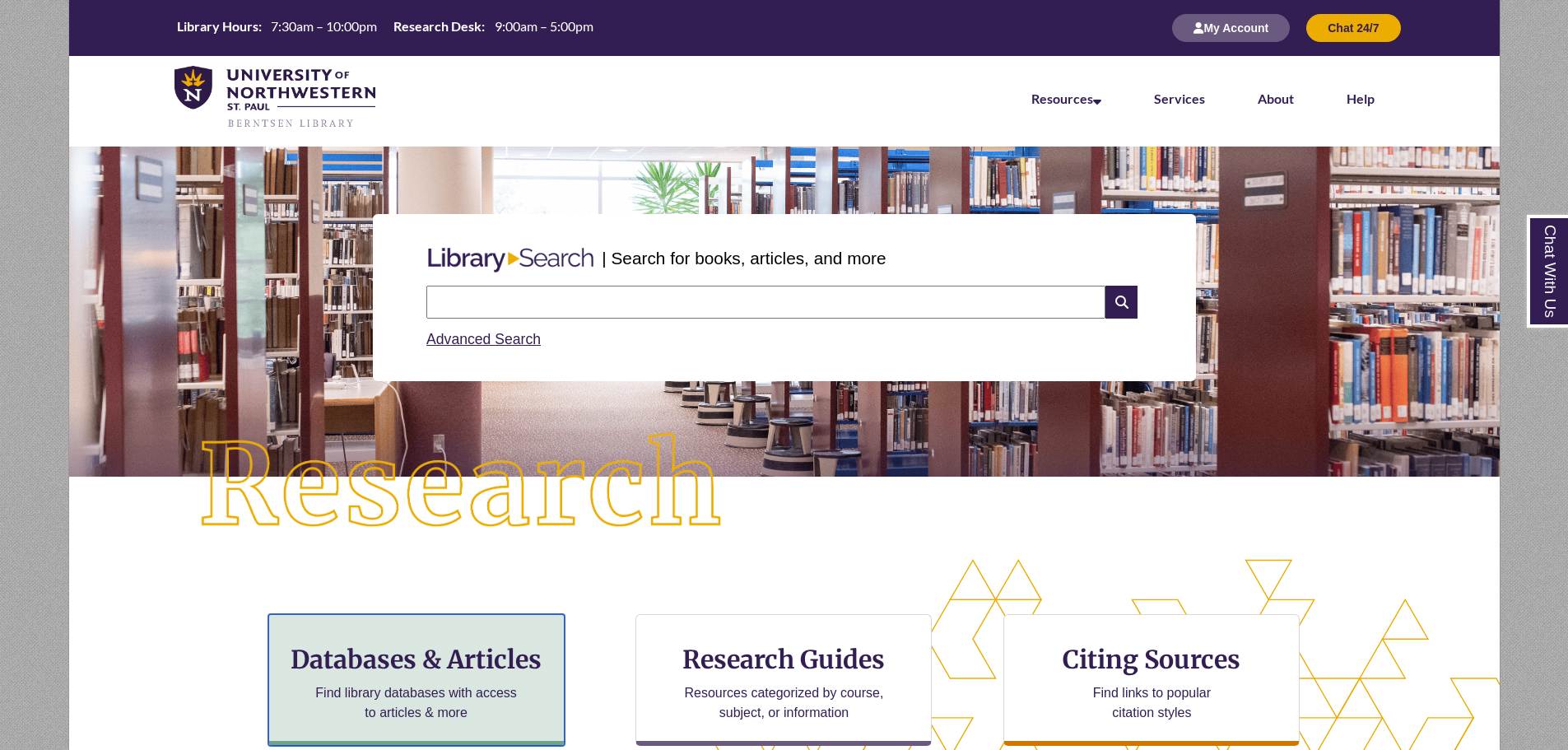
click at [453, 672] on h3 "Databases & Articles" at bounding box center [416, 659] width 269 height 31
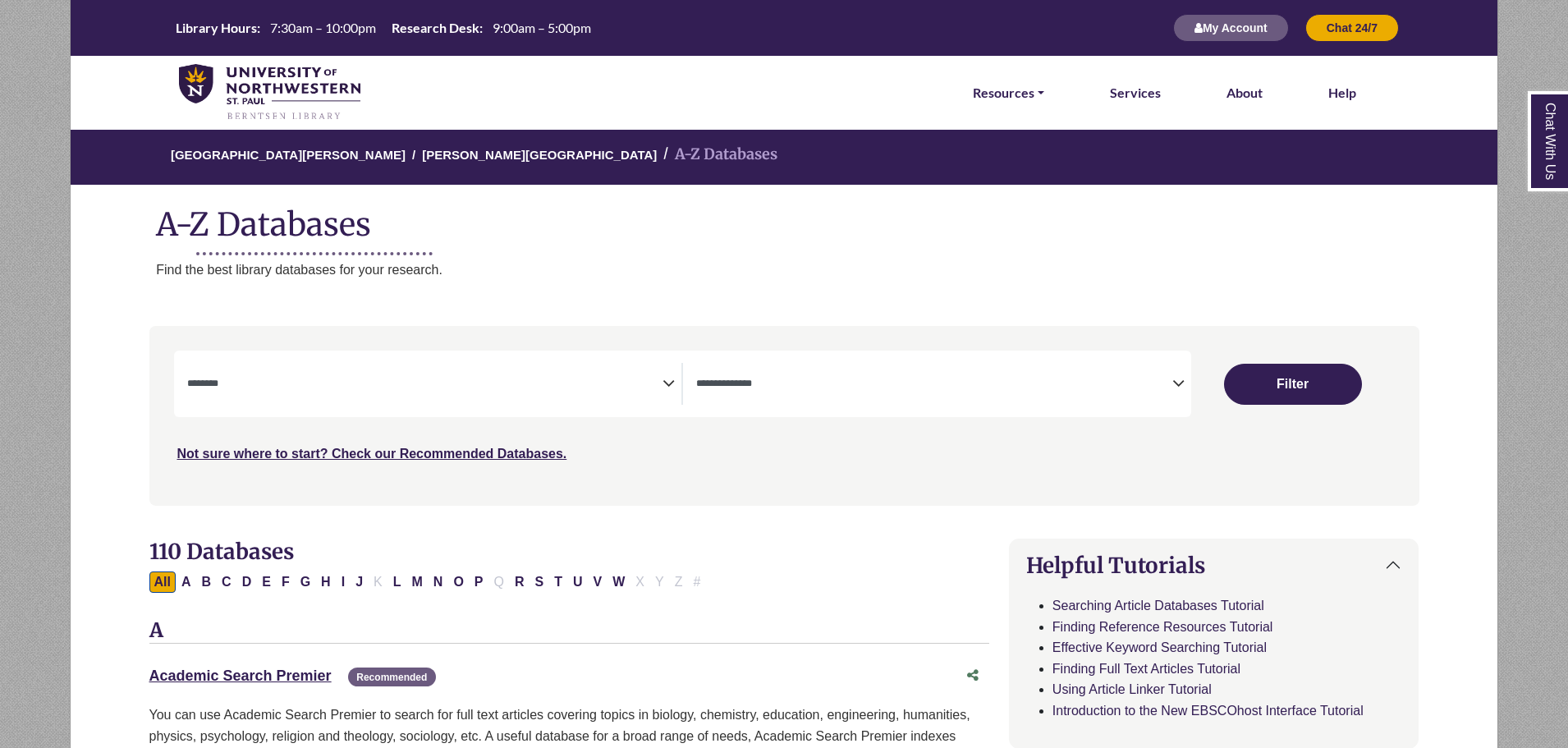
select select "Database Subject Filter"
select select "Database Types Filter"
click at [229, 580] on button "C" at bounding box center [226, 581] width 19 height 21
select select "Database Subject Filter"
select select "Database Types Filter"
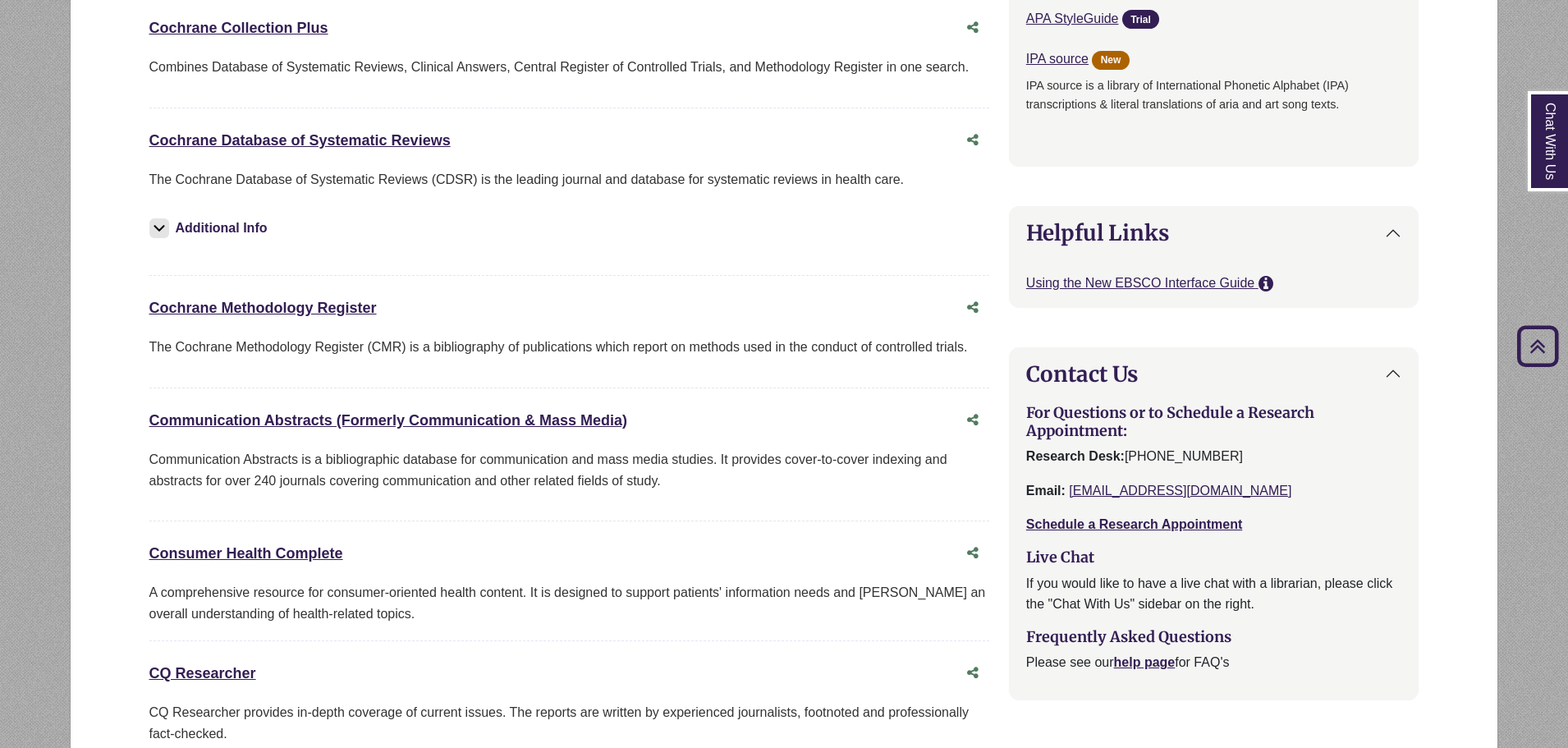
scroll to position [1560, 0]
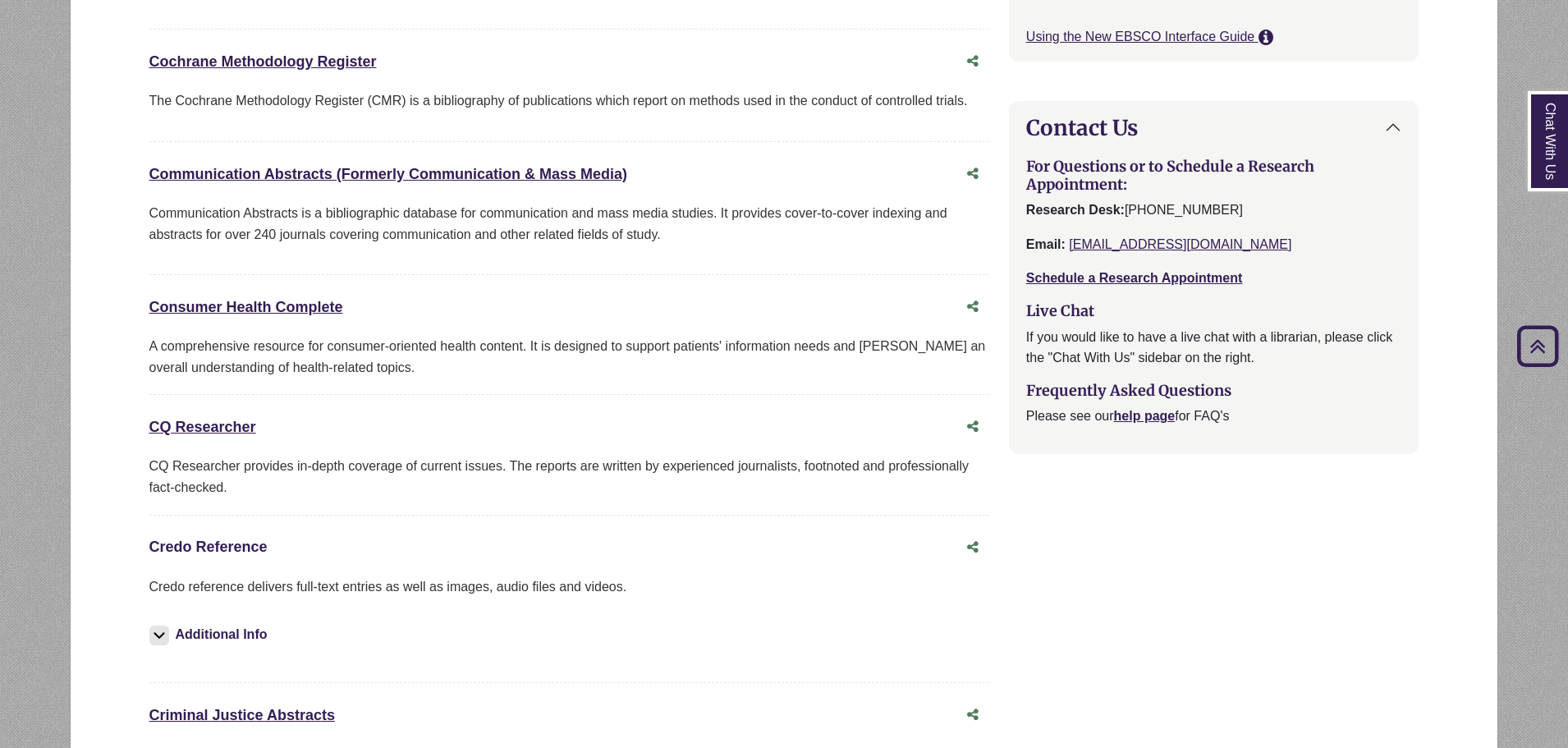
click at [248, 549] on link "Credo Reference This link opens in a new window" at bounding box center [209, 546] width 118 height 16
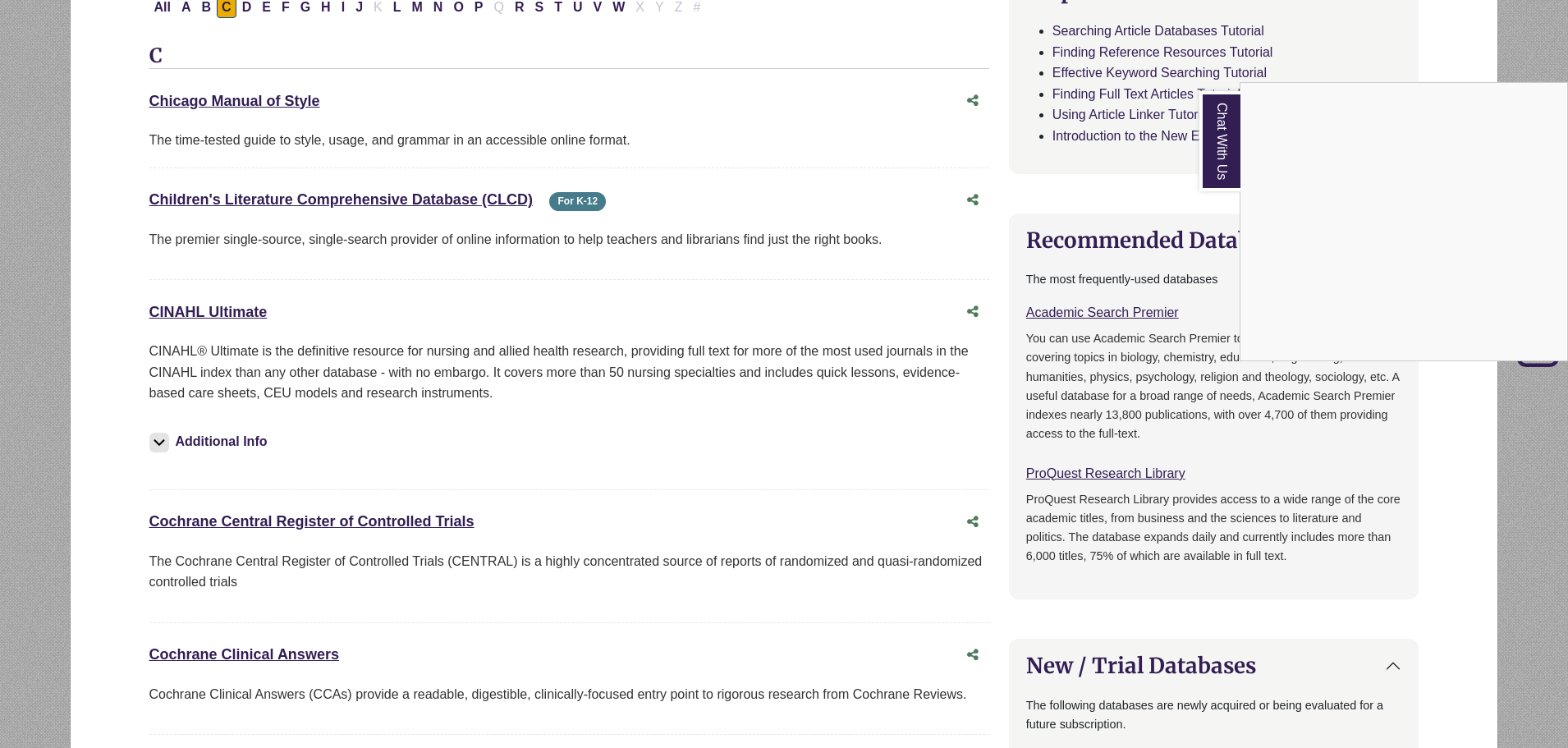
scroll to position [329, 0]
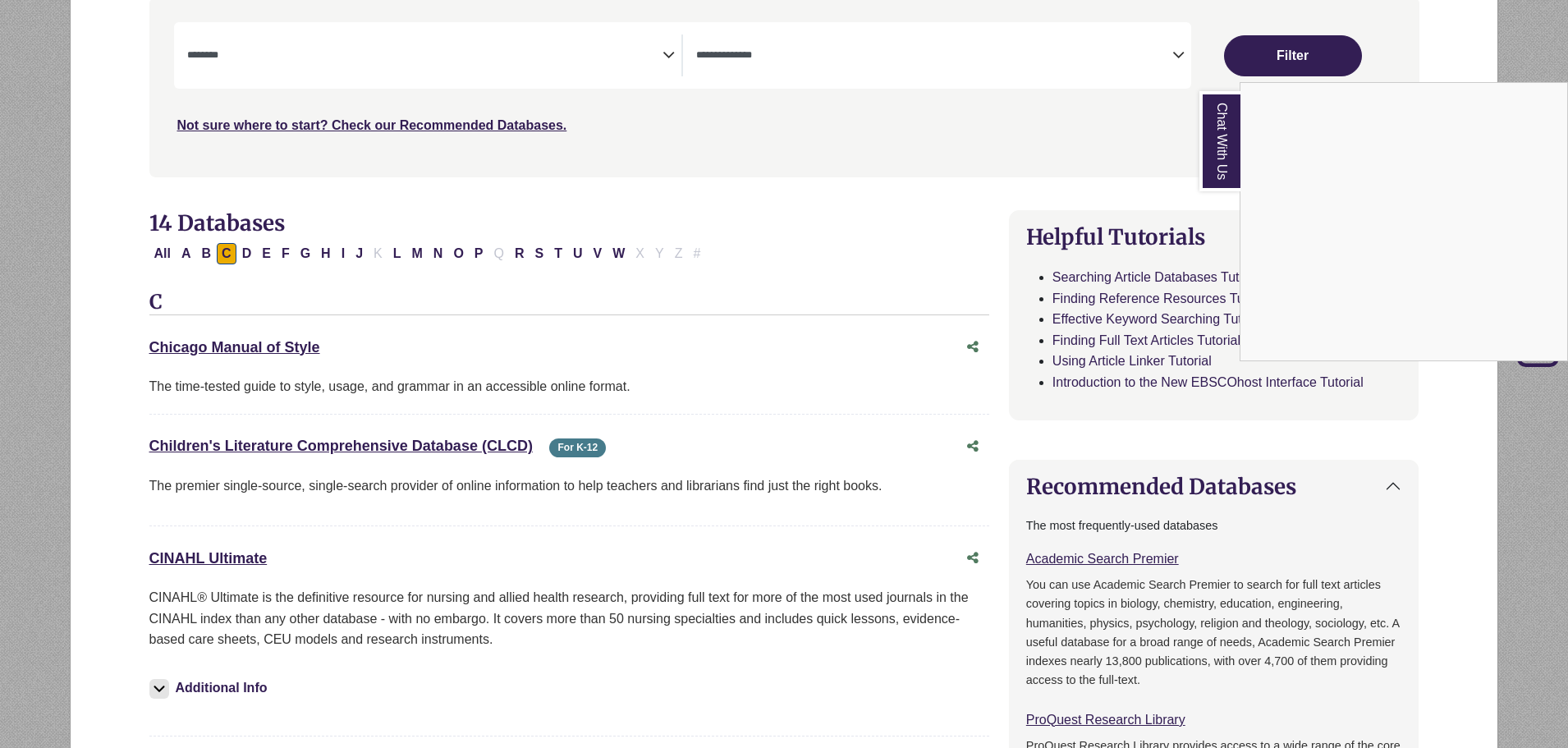
click at [478, 253] on div "Chat With Us" at bounding box center [784, 374] width 1568 height 748
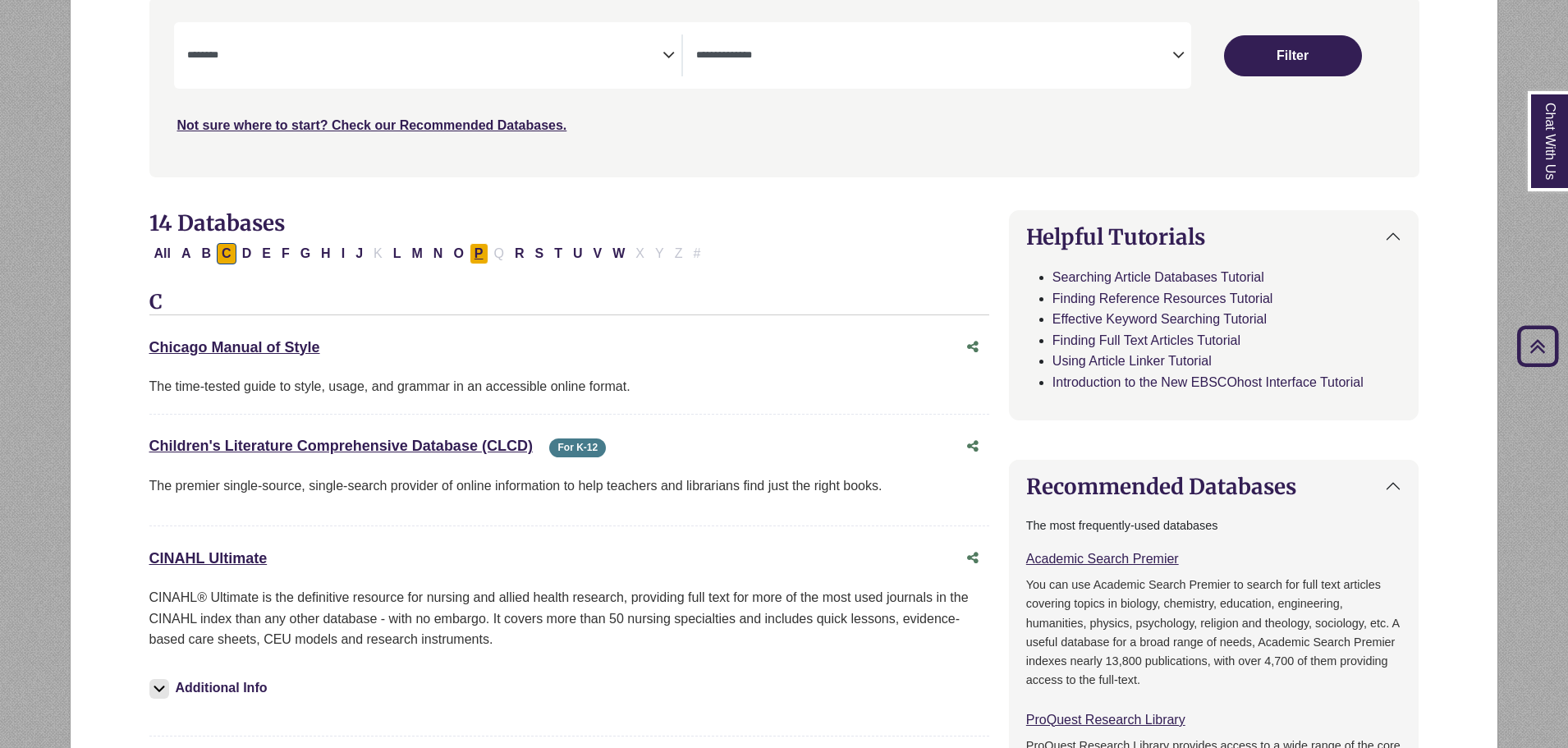
click at [478, 253] on button "P" at bounding box center [479, 254] width 19 height 21
select select "Database Subject Filter"
select select "Database Types Filter"
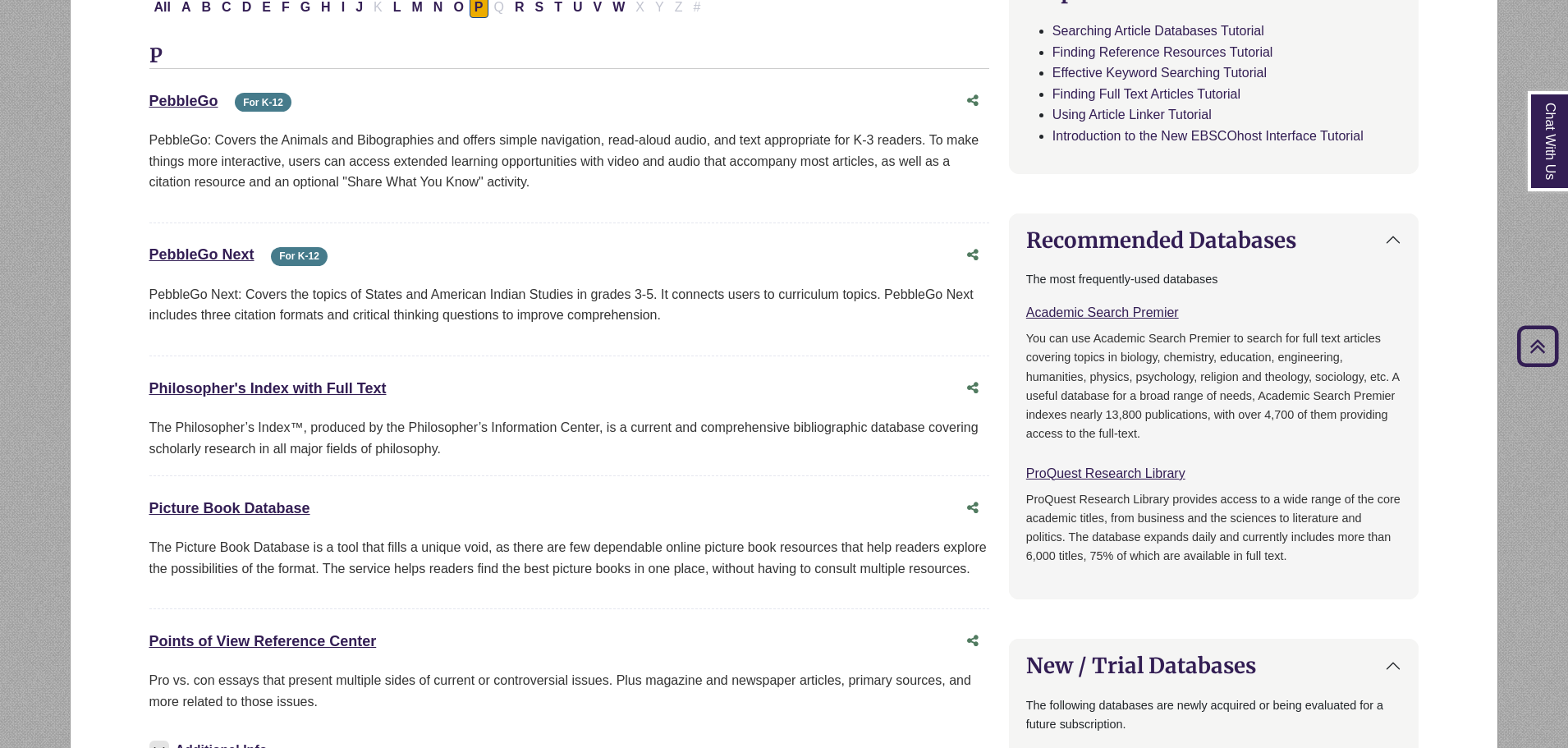
scroll to position [739, 0]
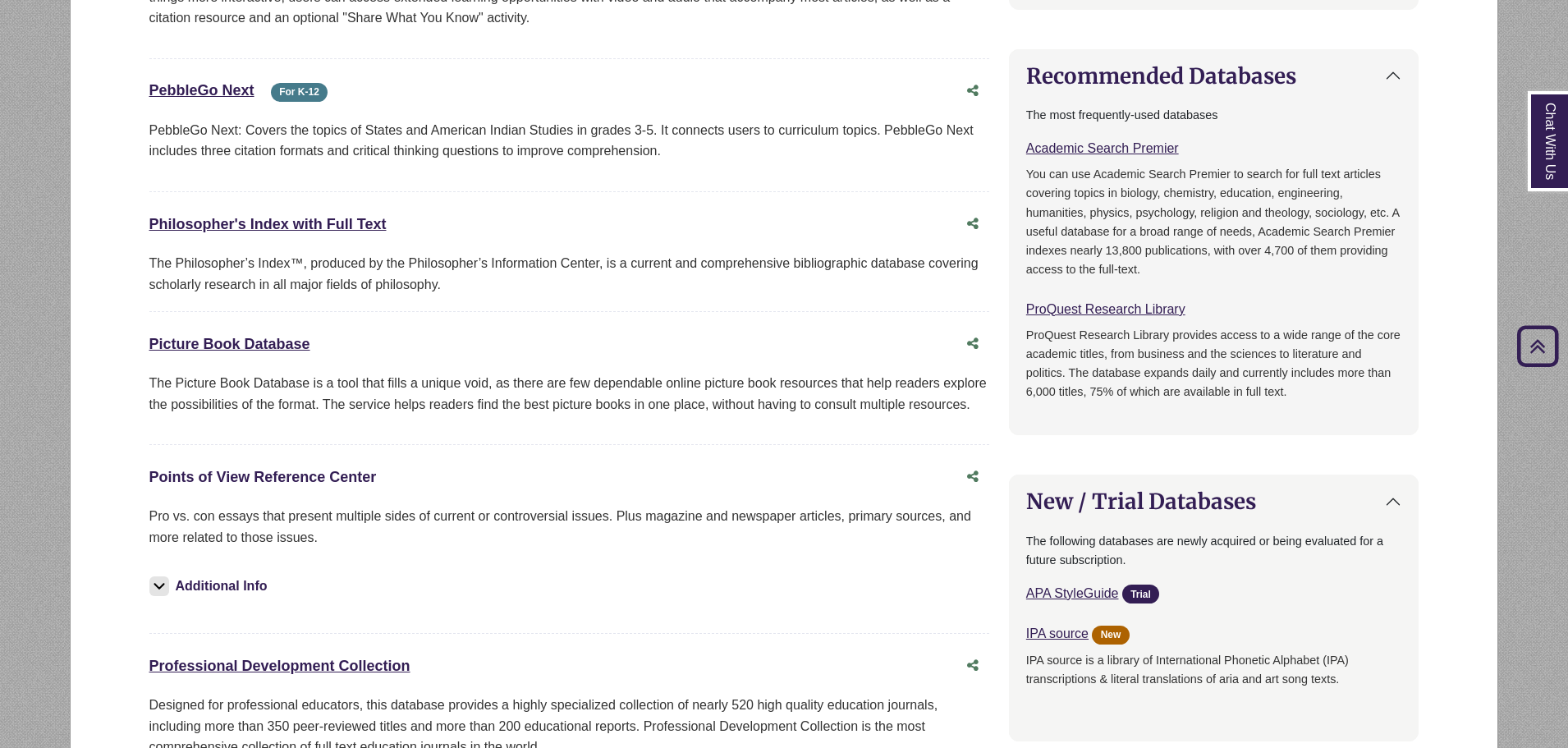
click at [244, 474] on link "Points of View Reference Center This link opens in a new window" at bounding box center [263, 477] width 227 height 16
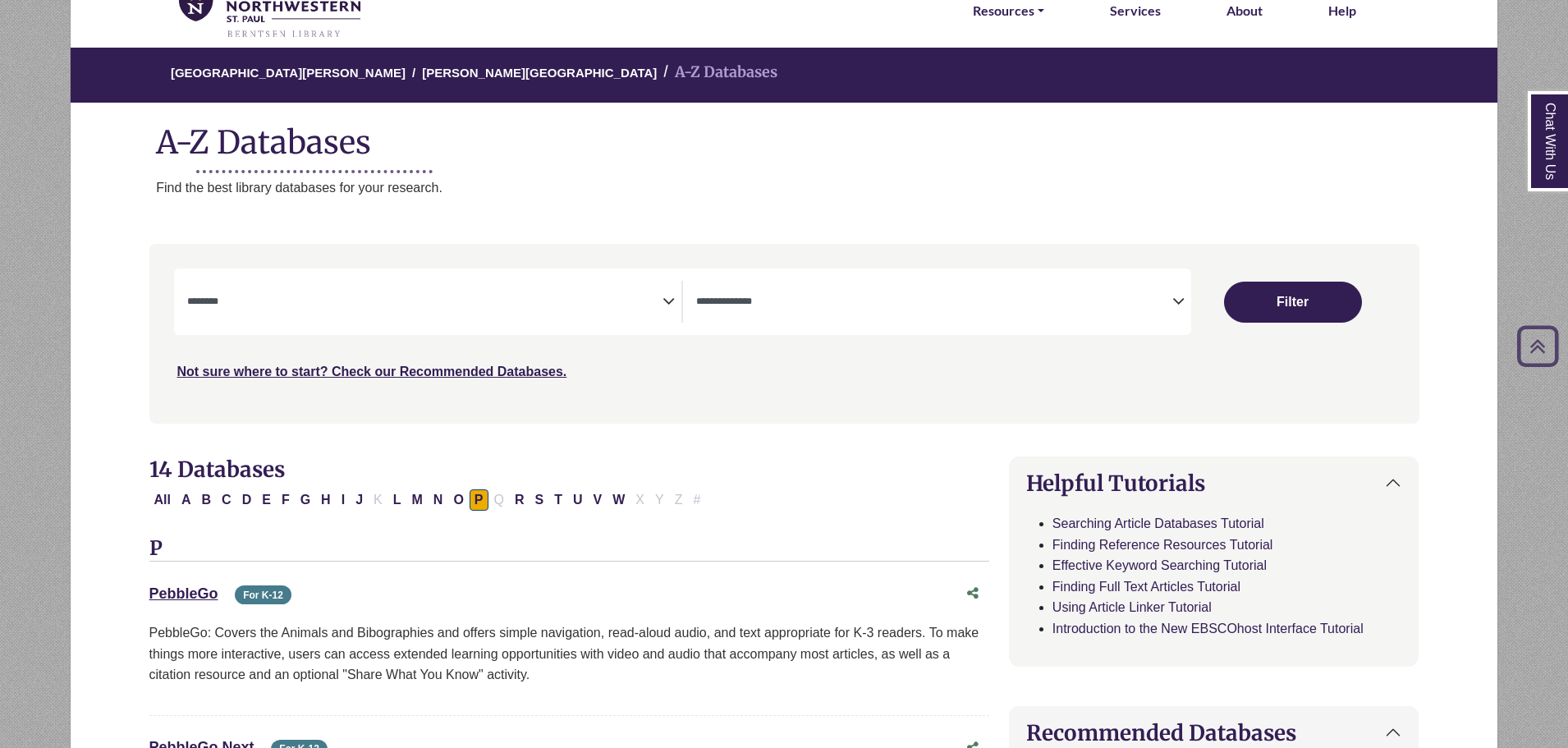
scroll to position [0, 0]
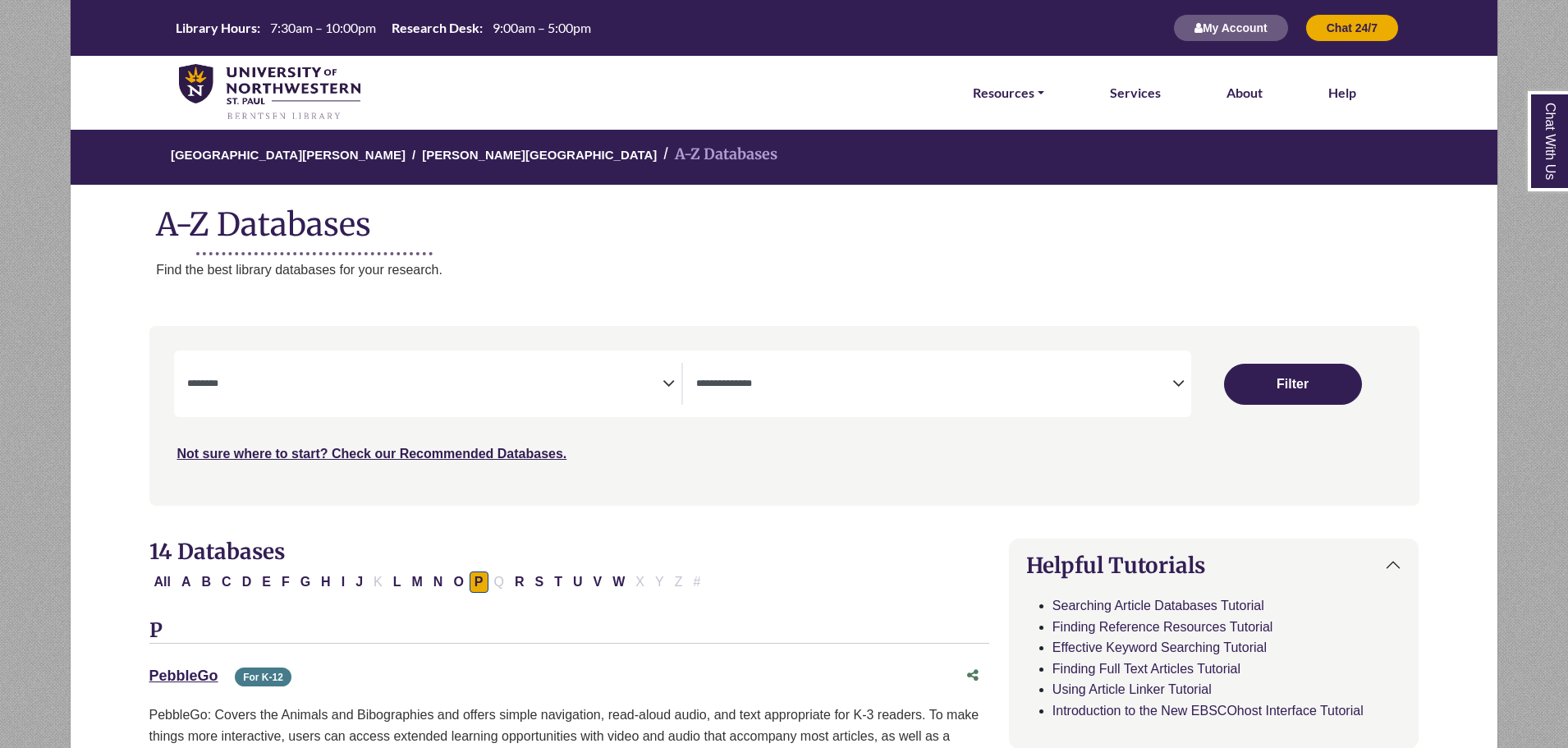
click at [272, 237] on h1 "A-Z Databases" at bounding box center [784, 217] width 1427 height 50
click at [786, 385] on textarea "Search" at bounding box center [934, 385] width 476 height 14
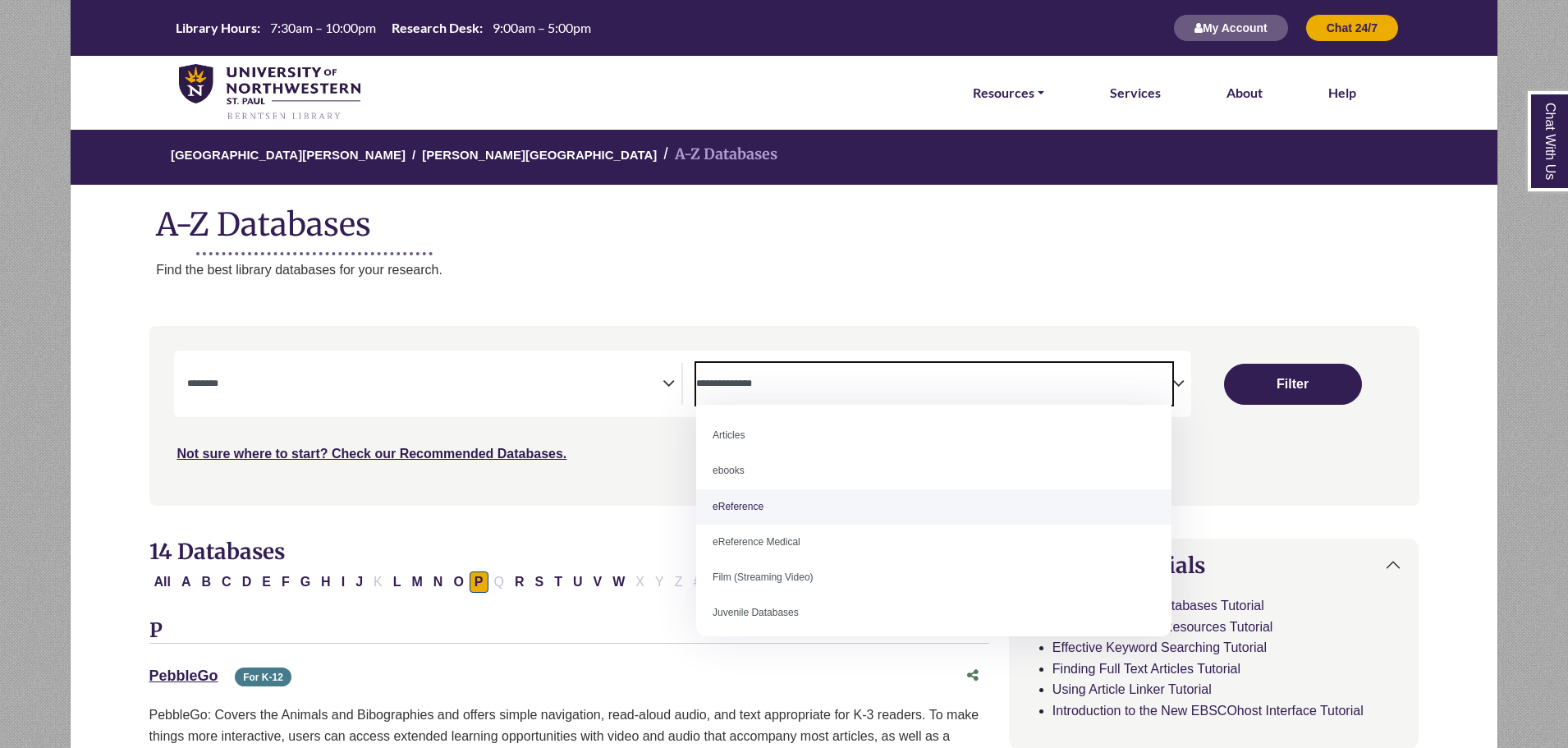
click at [569, 393] on span "Search filters" at bounding box center [424, 384] width 476 height 42
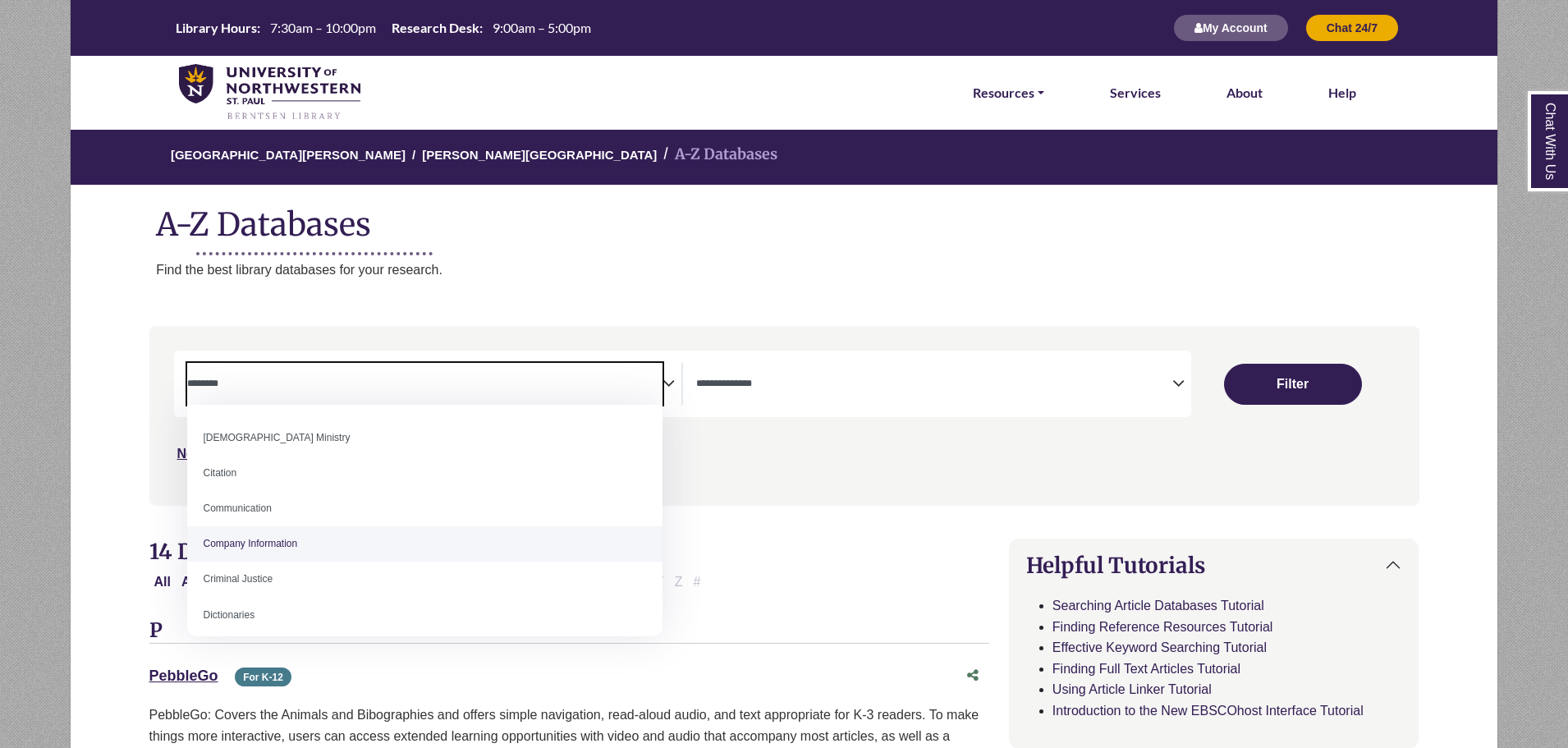
scroll to position [329, 0]
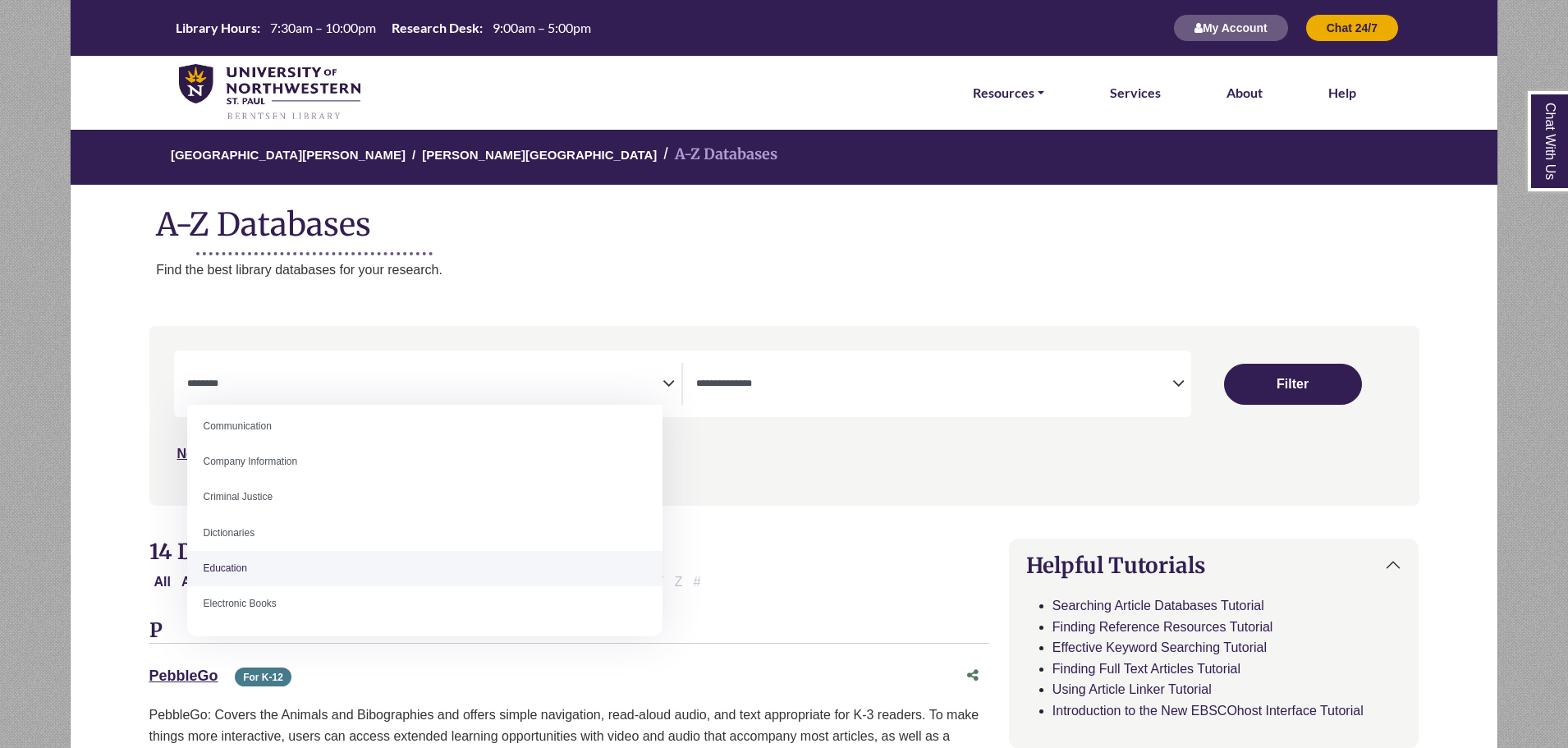
select select "*****"
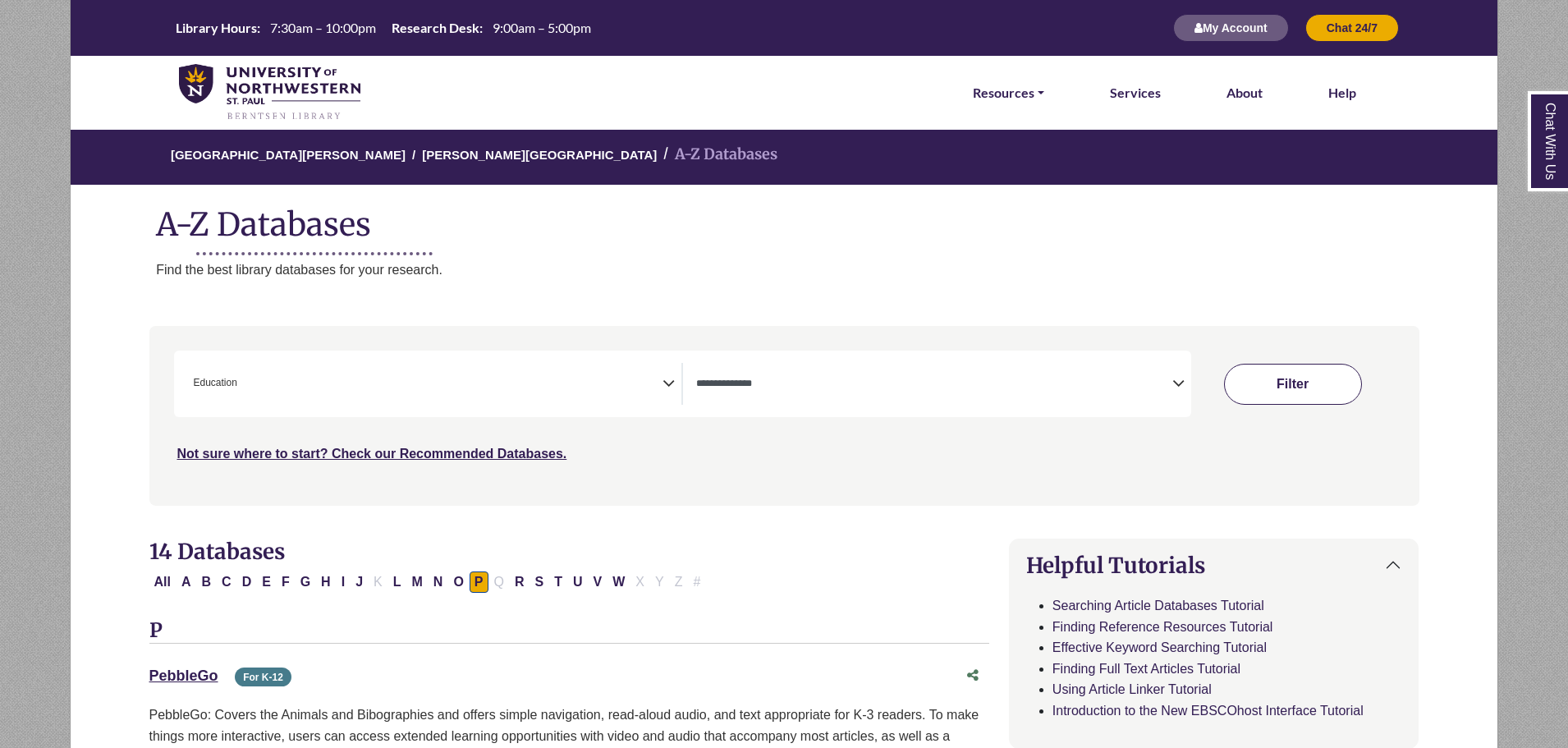
click at [1264, 381] on button "Filter" at bounding box center [1292, 384] width 138 height 41
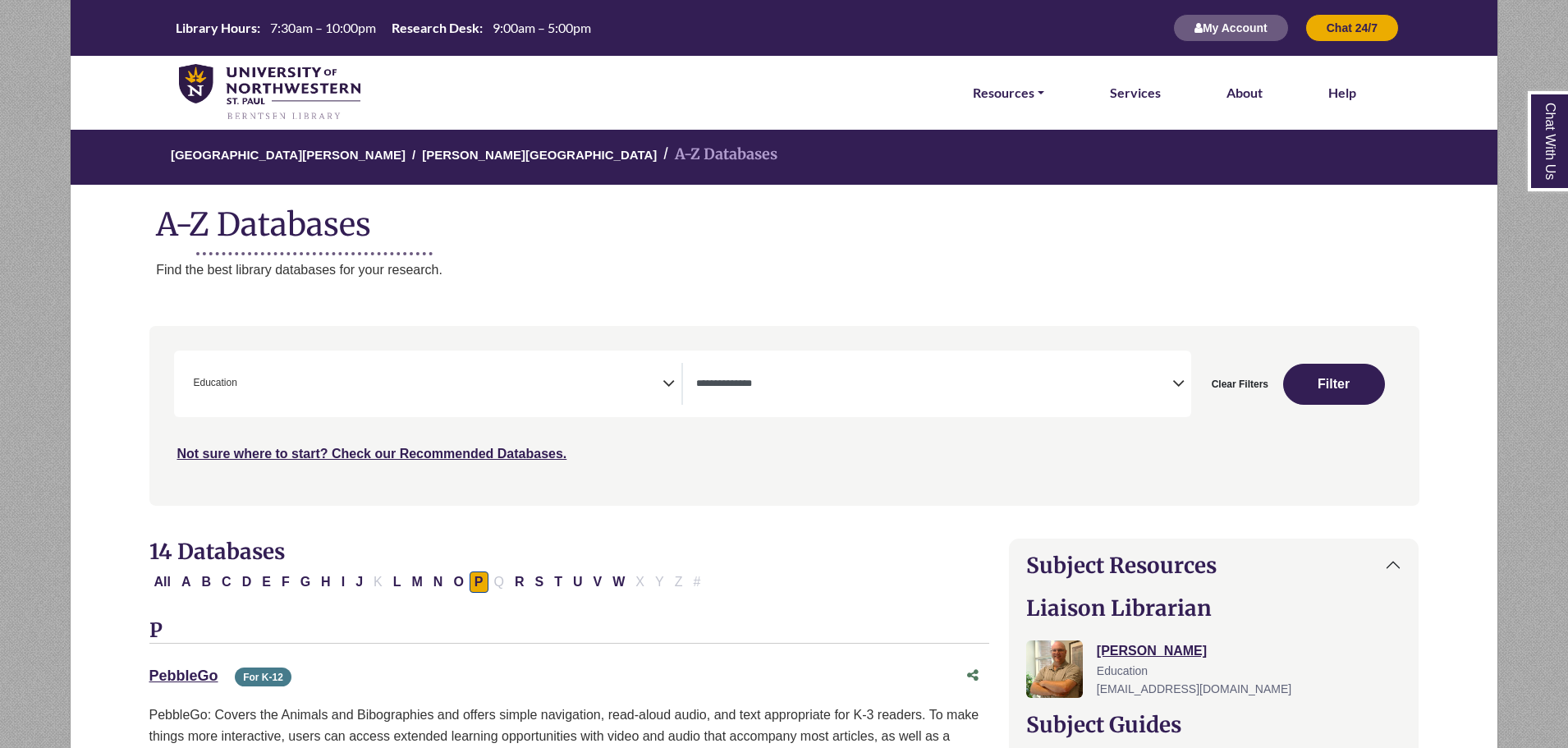
select select "Database Types Filter"
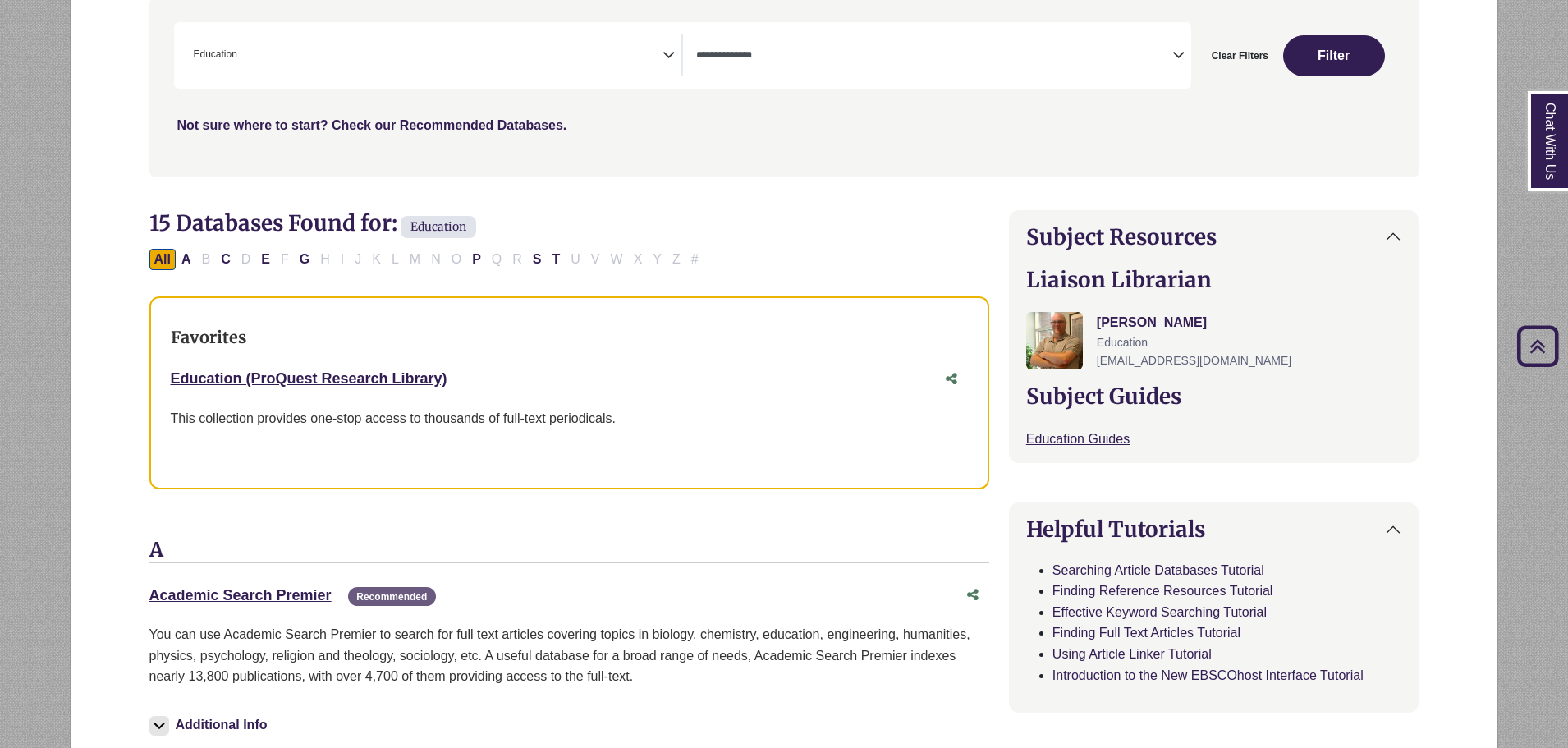
scroll to position [82, 0]
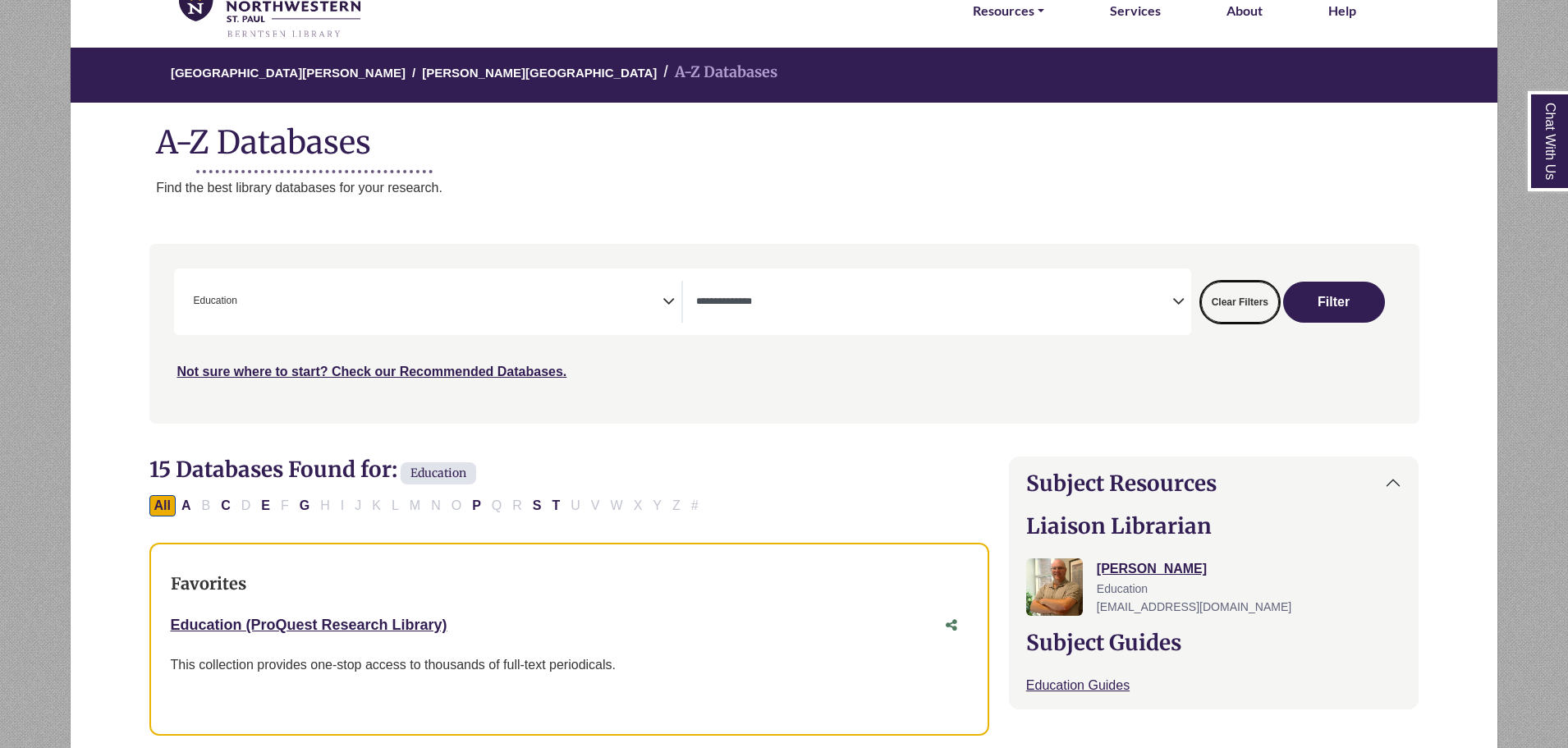
click at [1254, 299] on button "Clear Filters" at bounding box center [1240, 302] width 78 height 41
select select "Database Subject Filter"
select select "Database Types Filter"
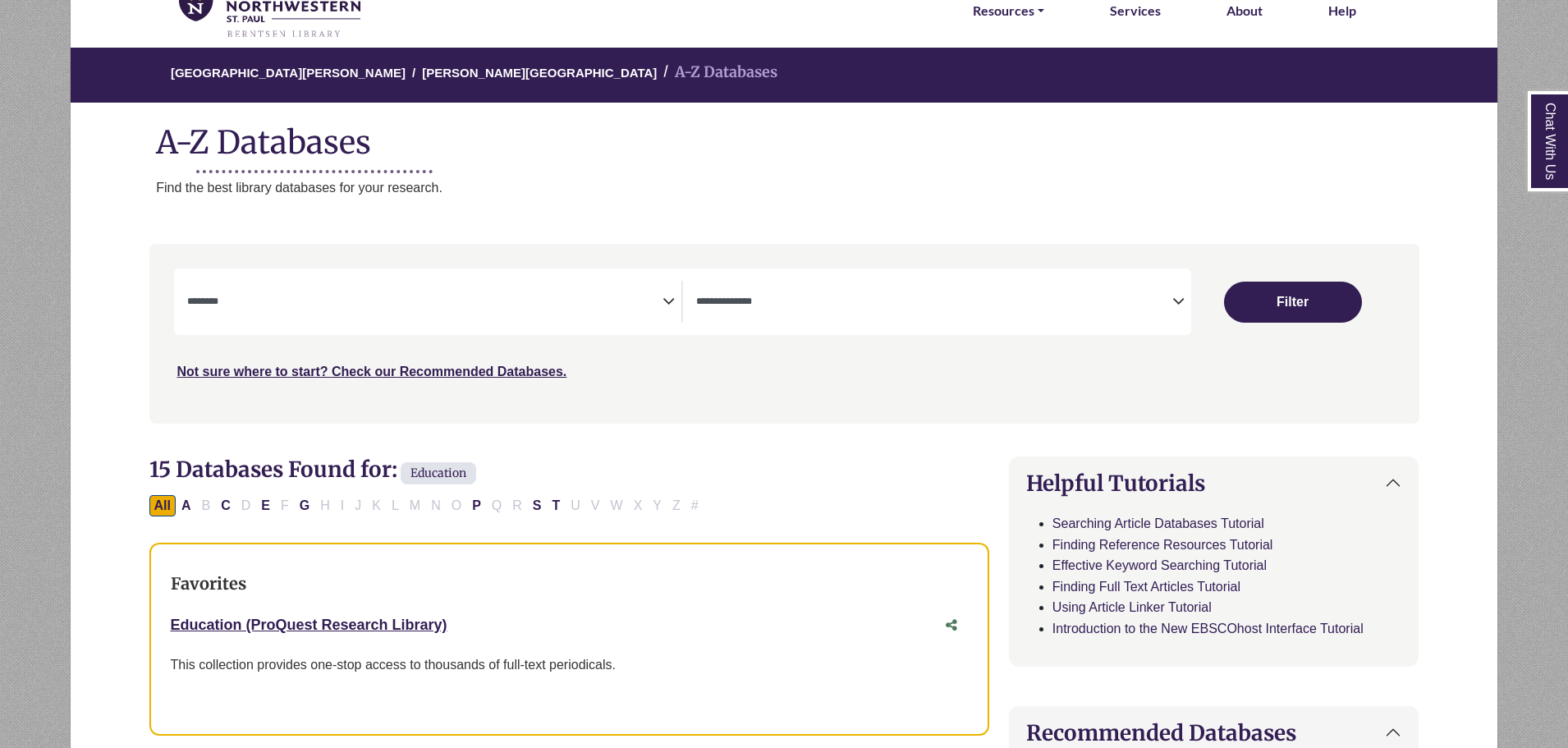
select select "Database Subject Filter"
select select "Database Types Filter"
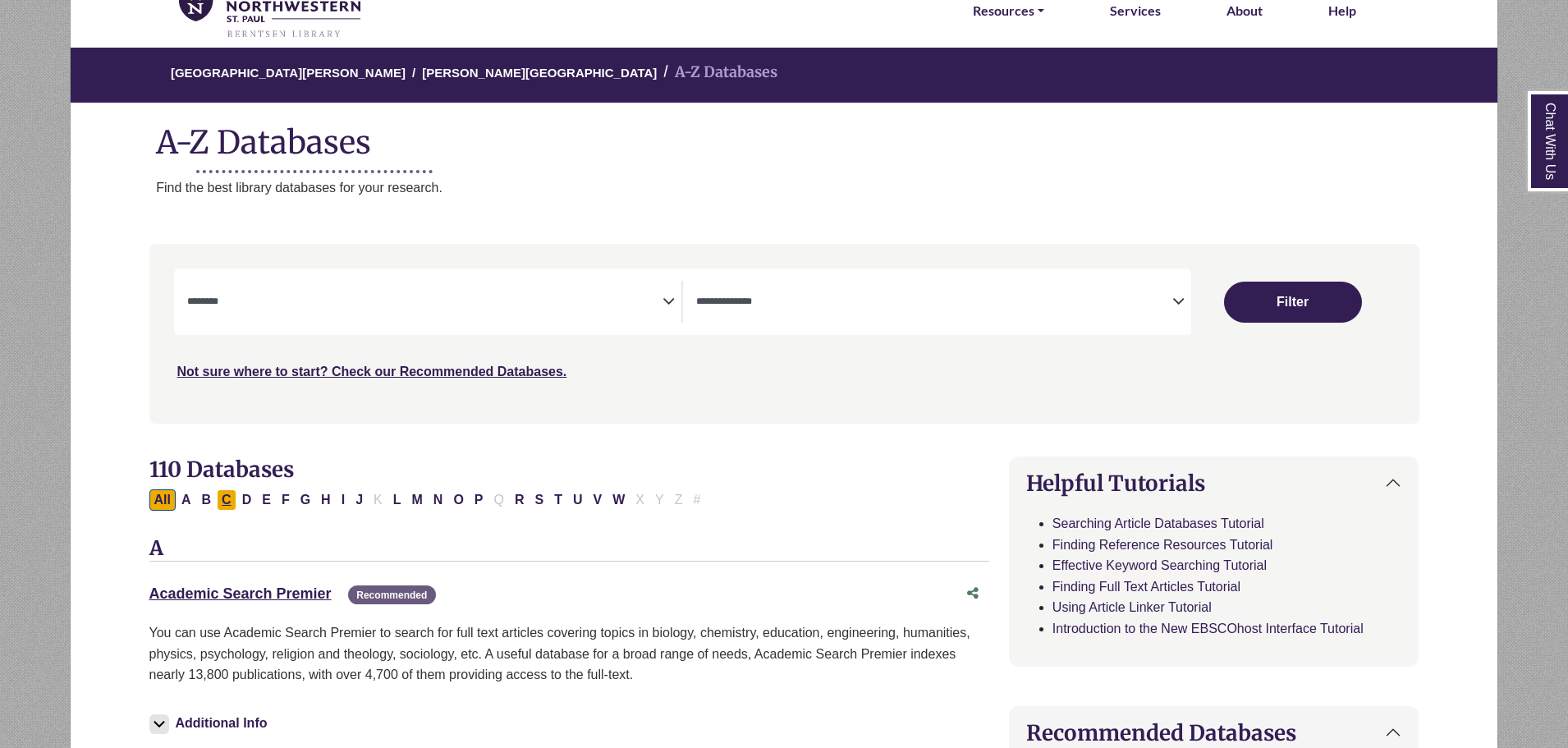
click at [224, 498] on button "C" at bounding box center [226, 500] width 19 height 21
select select "Database Subject Filter"
select select "Database Types Filter"
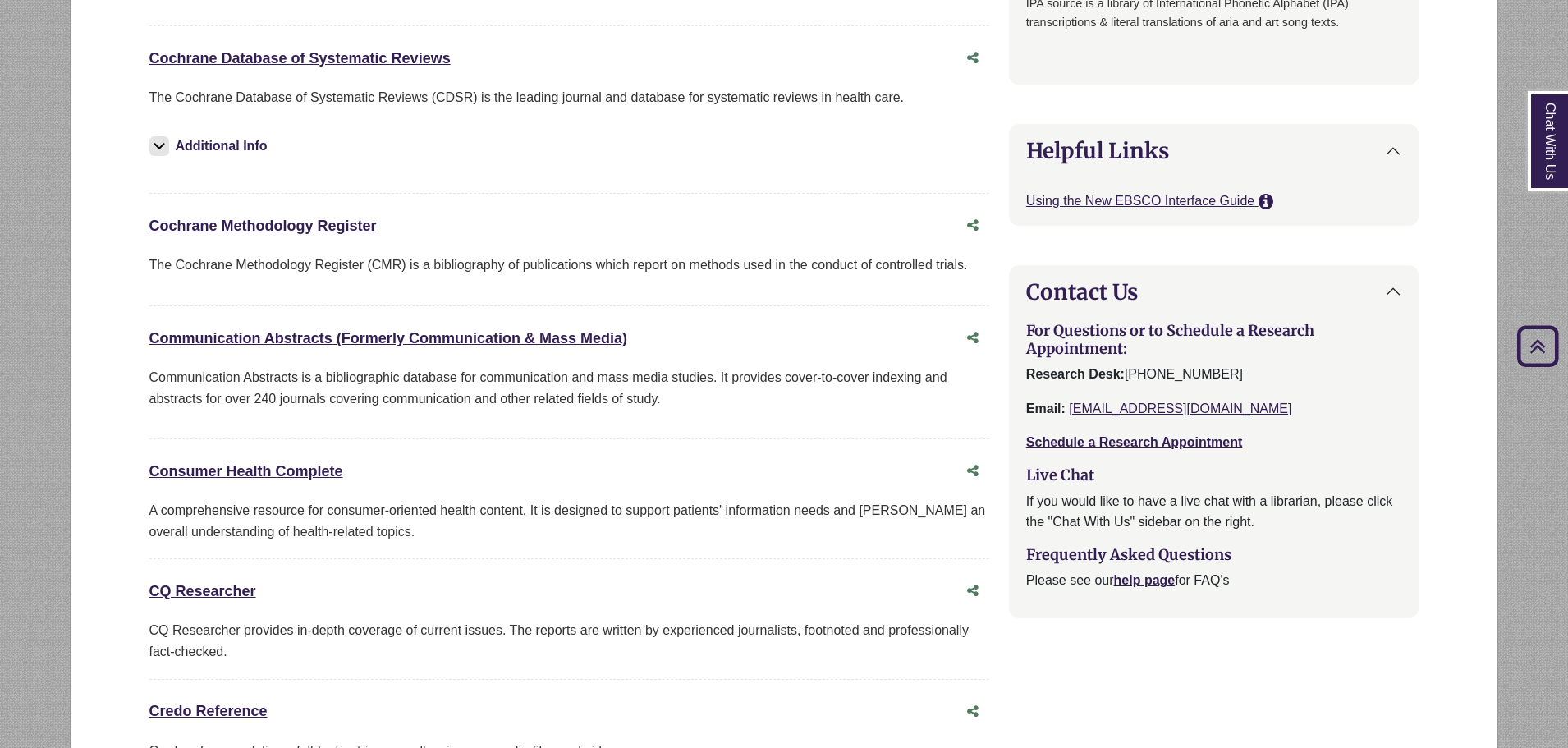
scroll to position [1560, 0]
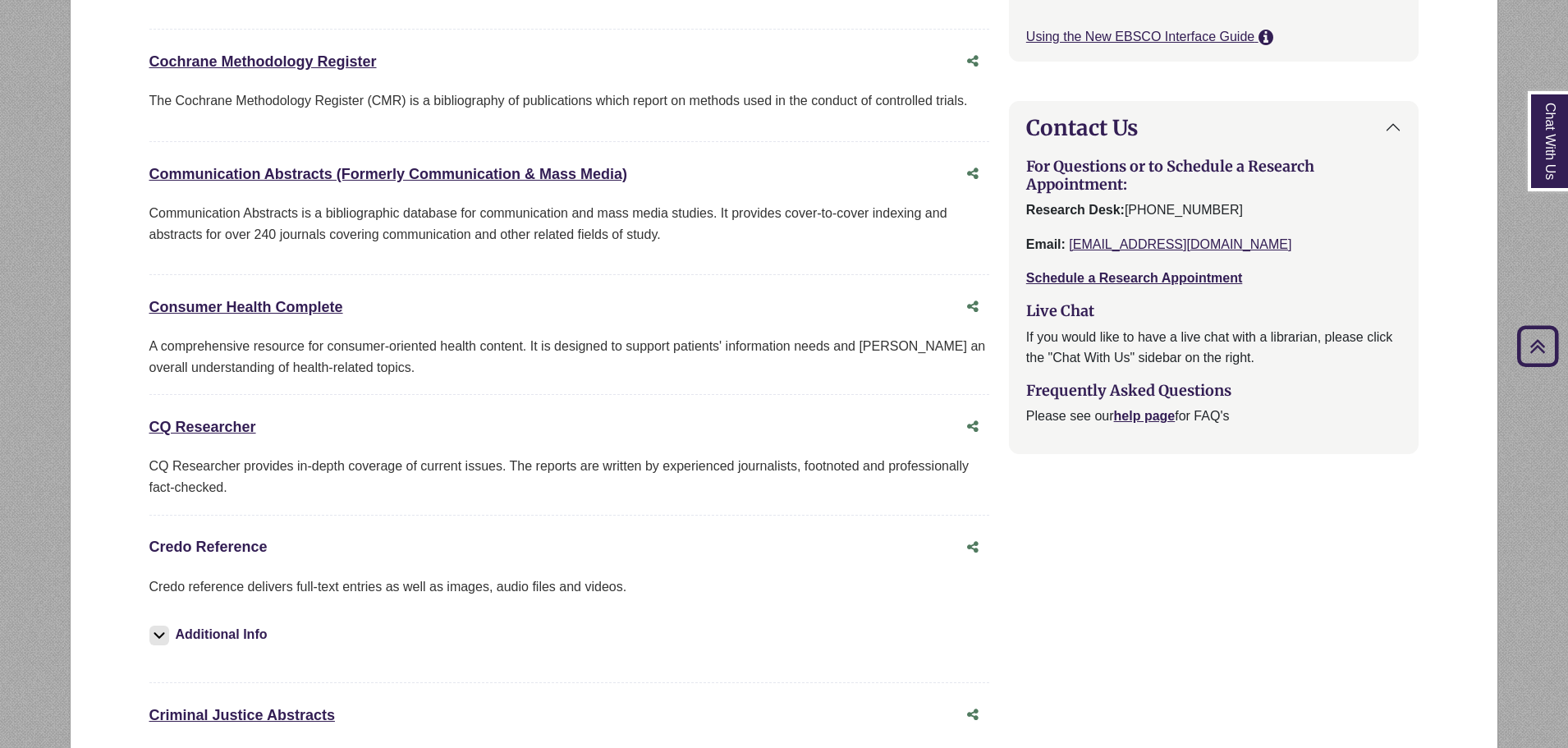
click at [227, 548] on link "Credo Reference This link opens in a new window" at bounding box center [209, 546] width 118 height 16
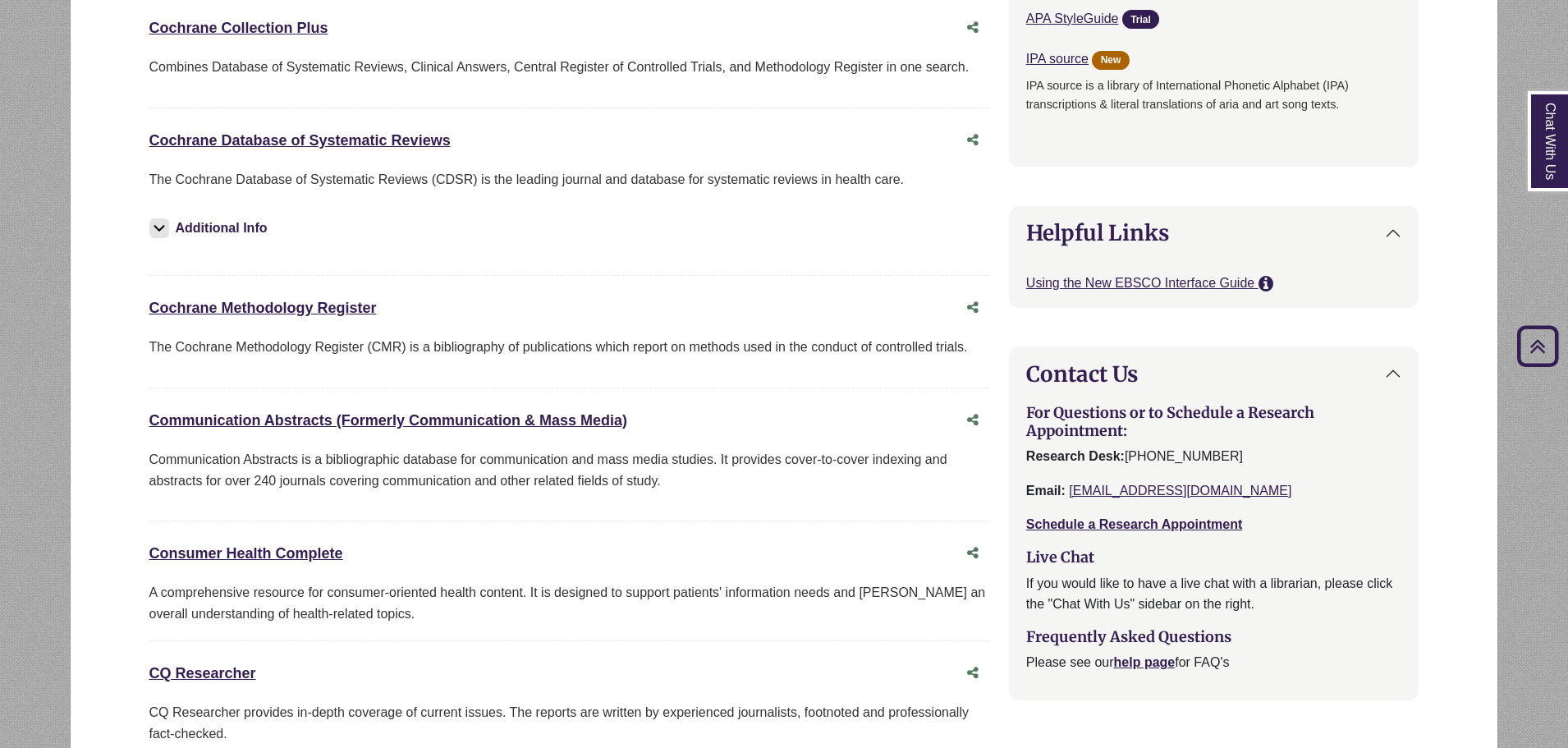
scroll to position [1395, 0]
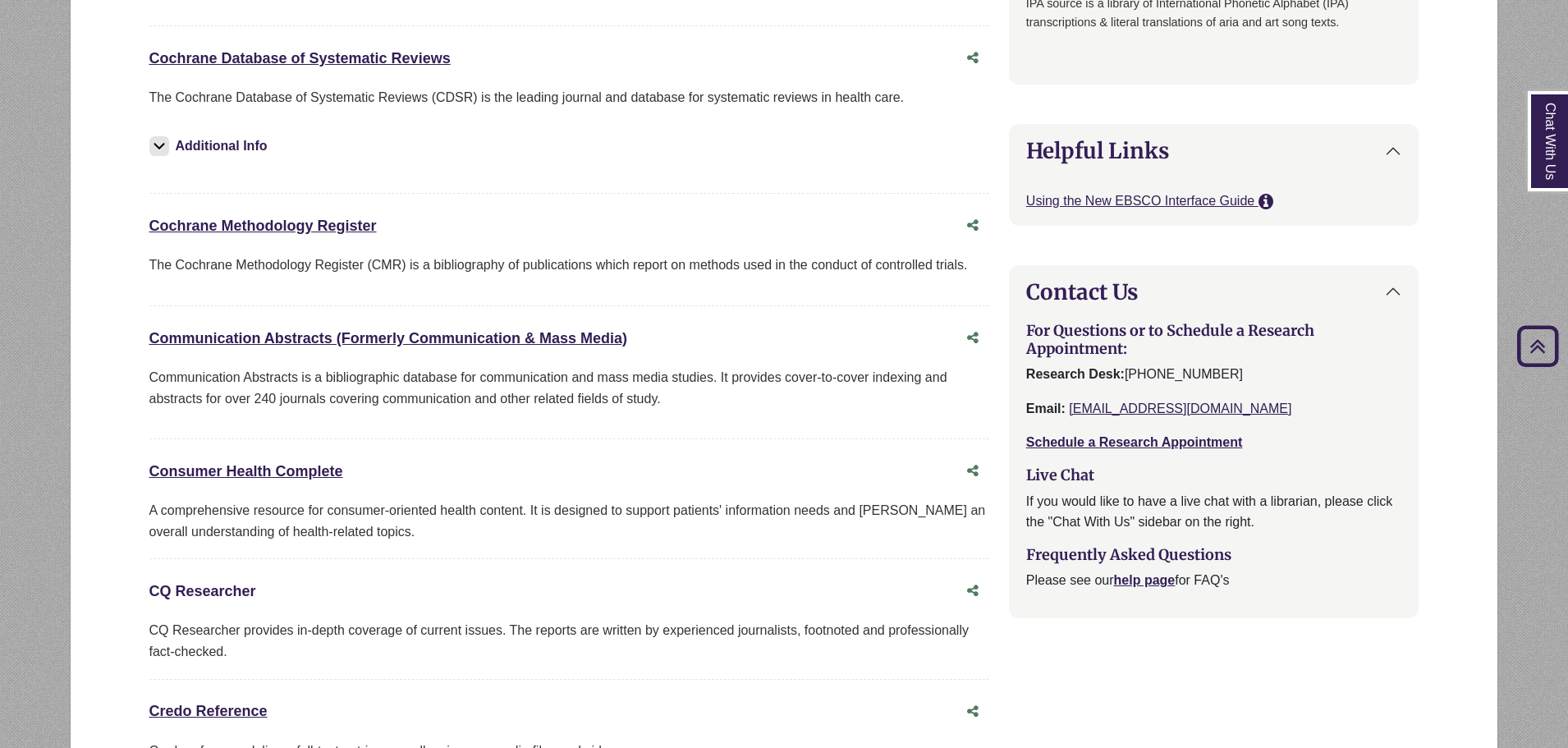
click at [208, 587] on link "CQ Researcher This link opens in a new window" at bounding box center [203, 591] width 107 height 16
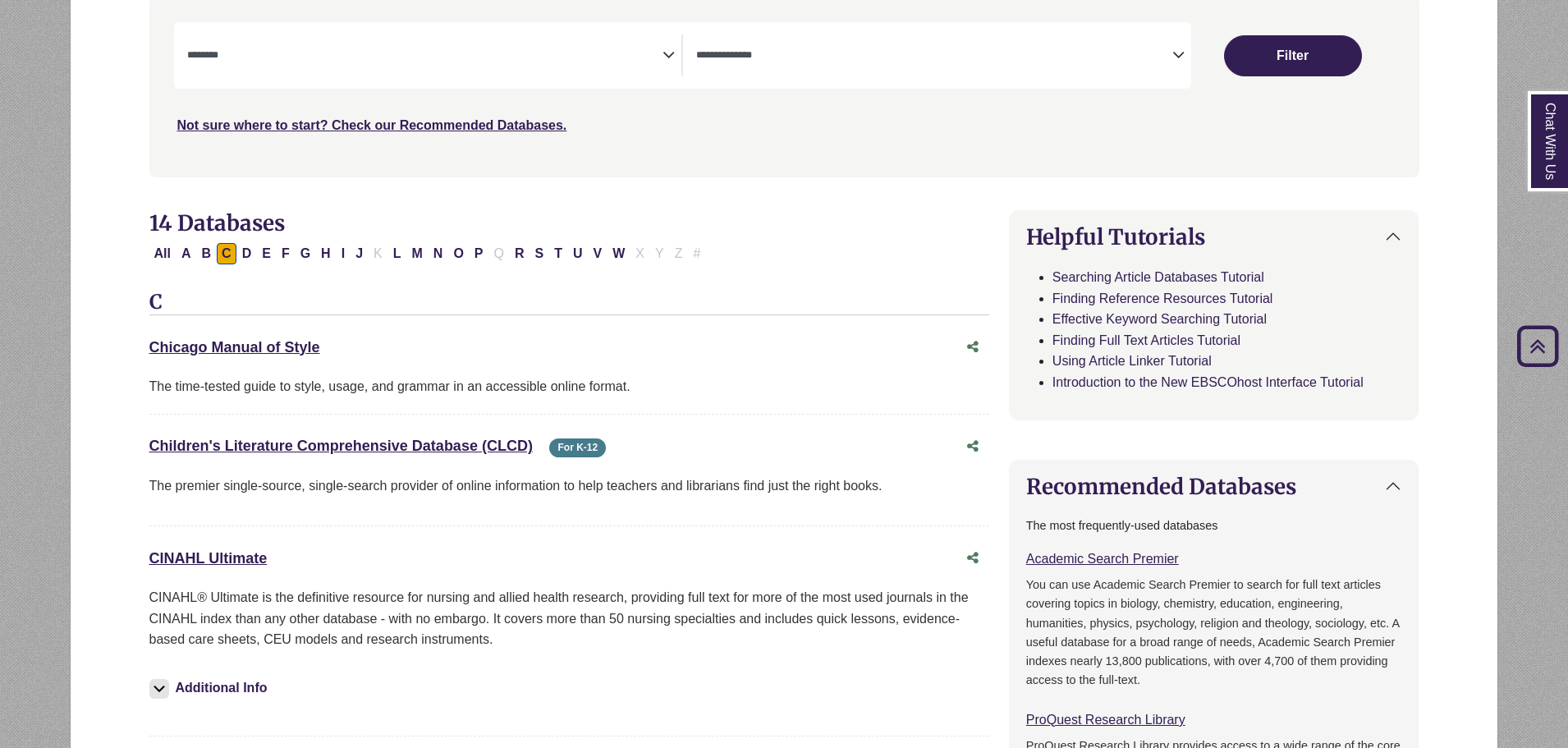
scroll to position [0, 0]
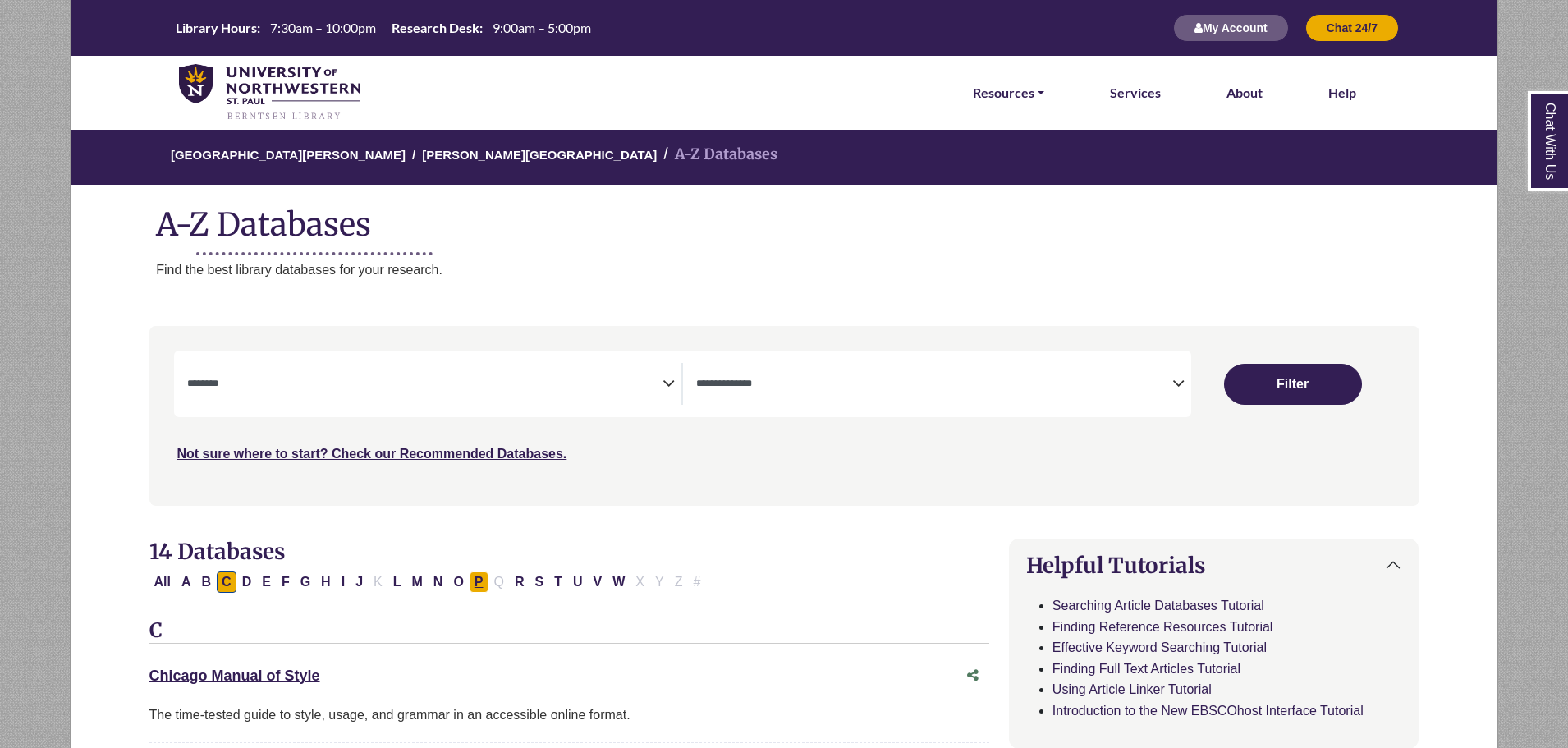
click at [473, 583] on button "P" at bounding box center [479, 581] width 19 height 21
select select "Database Subject Filter"
select select "Database Types Filter"
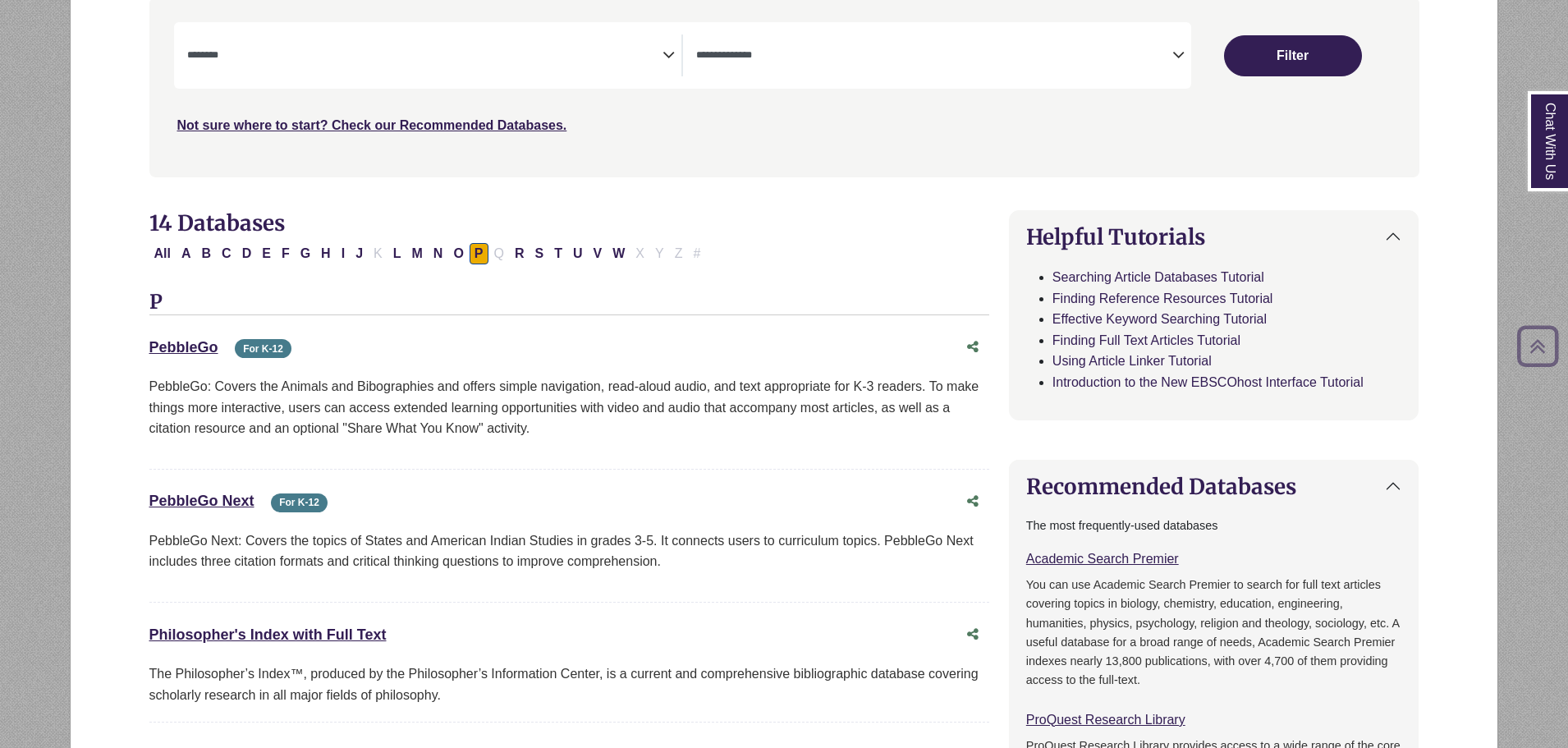
scroll to position [575, 0]
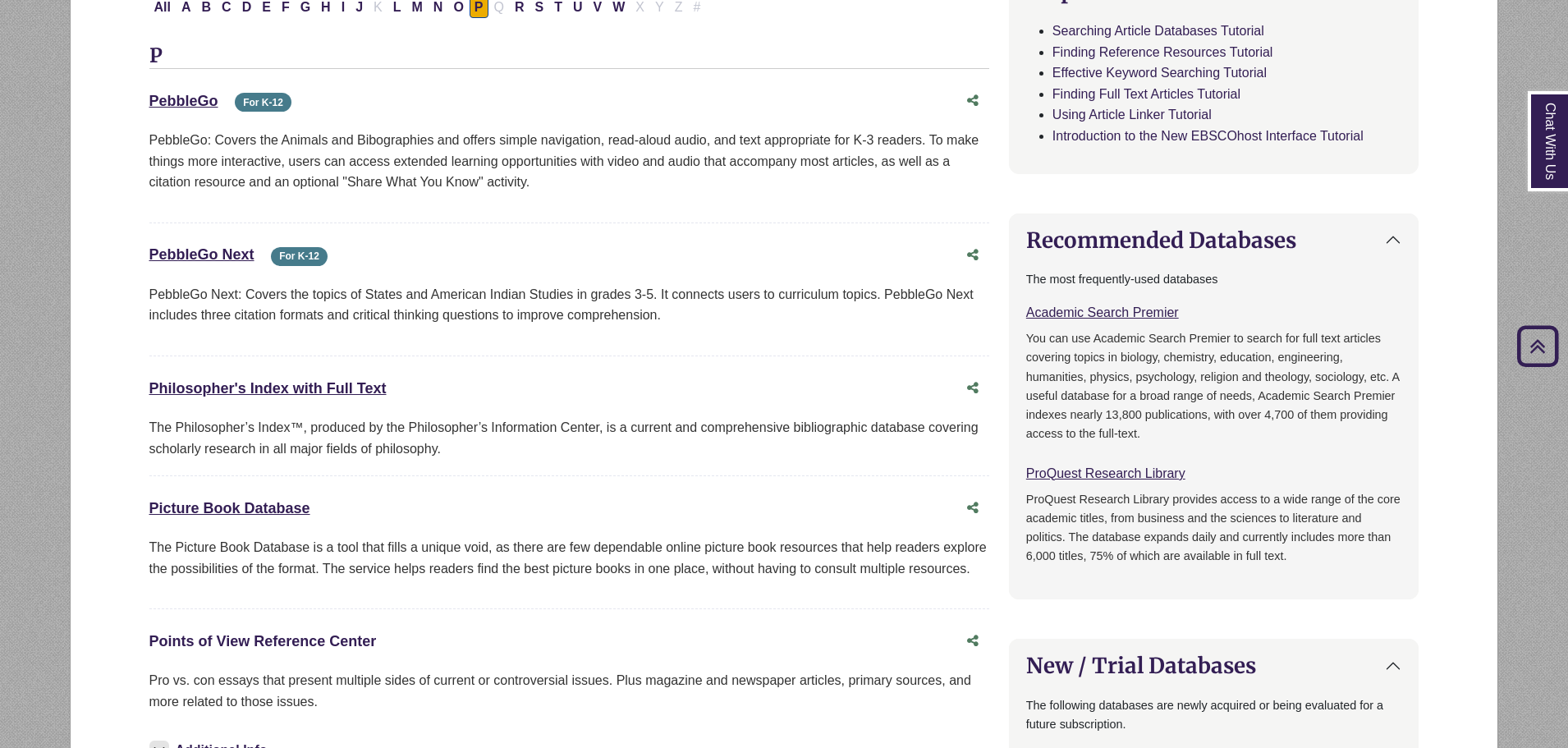
click at [298, 635] on link "Points of View Reference Center This link opens in a new window" at bounding box center [263, 641] width 227 height 16
click at [543, 9] on button "S" at bounding box center [539, 7] width 19 height 21
select select "Database Subject Filter"
select select "Database Types Filter"
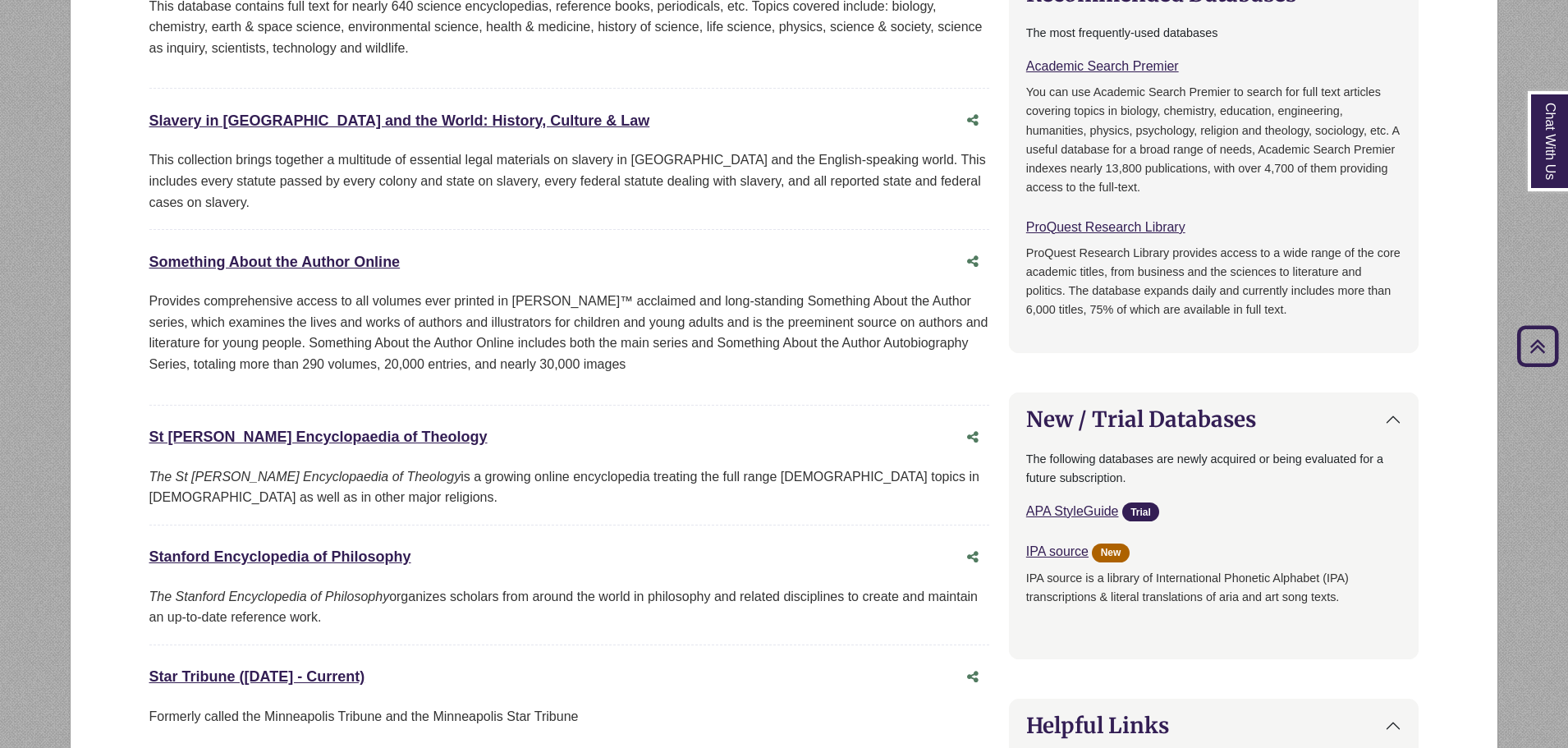
scroll to position [903, 0]
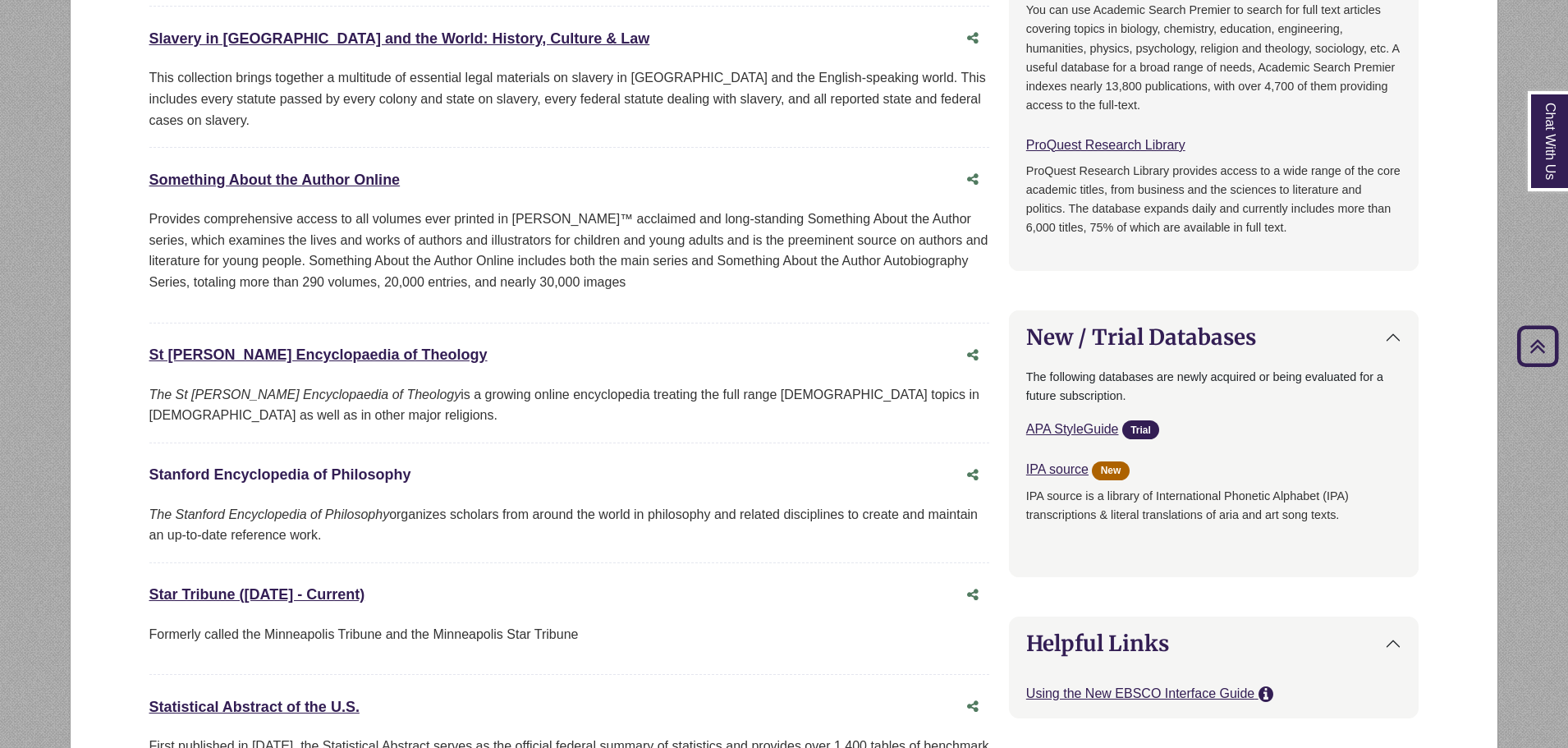
click at [318, 469] on link "Stanford Encyclopedia of Philosophy This link opens in a new window" at bounding box center [281, 474] width 262 height 16
